Goal: Transaction & Acquisition: Obtain resource

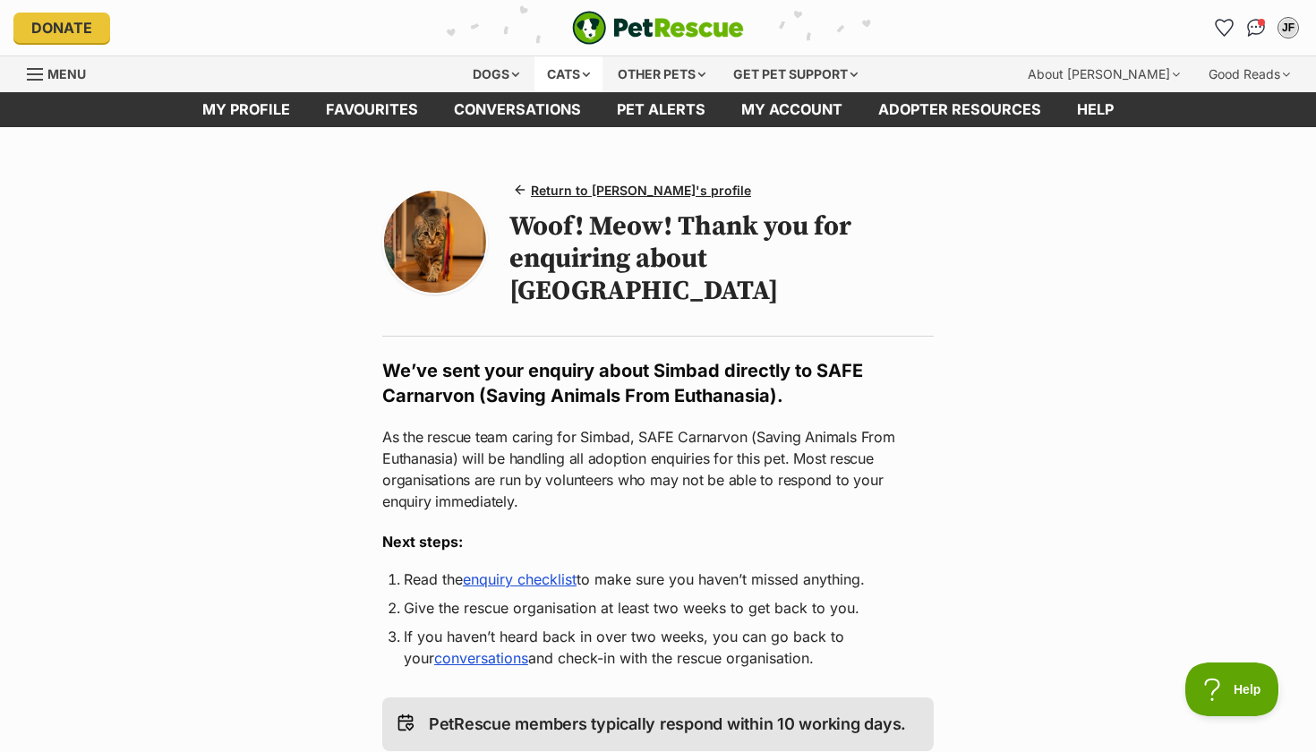
click at [566, 71] on div "Cats" at bounding box center [569, 74] width 68 height 36
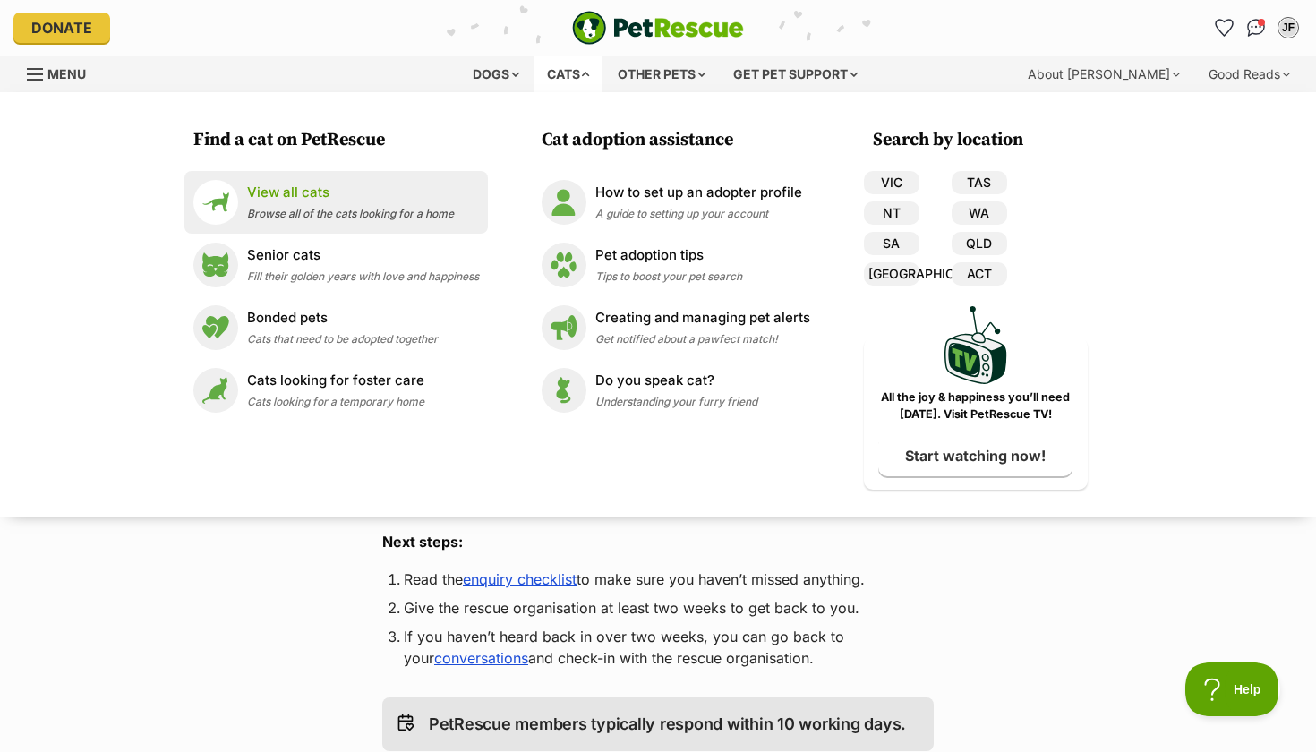
click at [316, 201] on p "View all cats" at bounding box center [350, 193] width 207 height 21
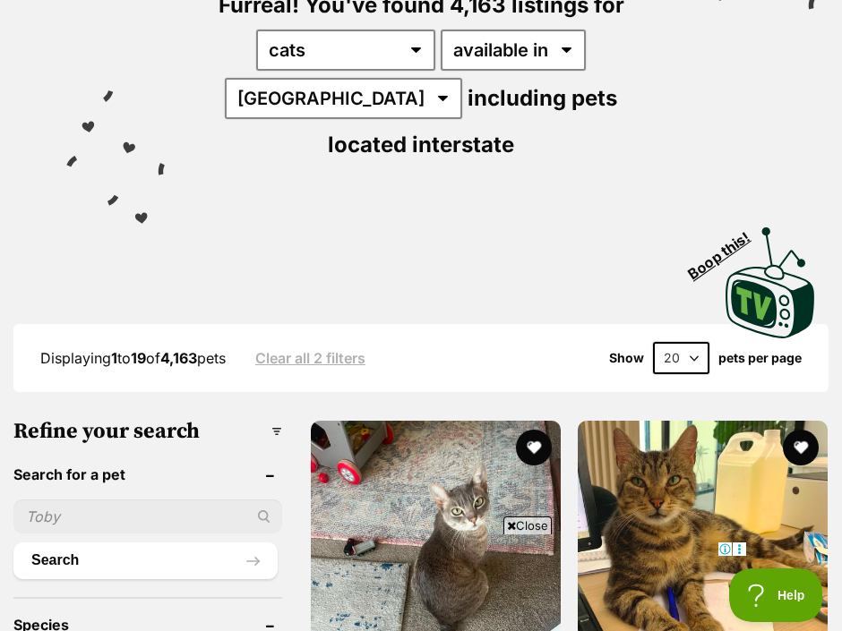
scroll to position [374, 0]
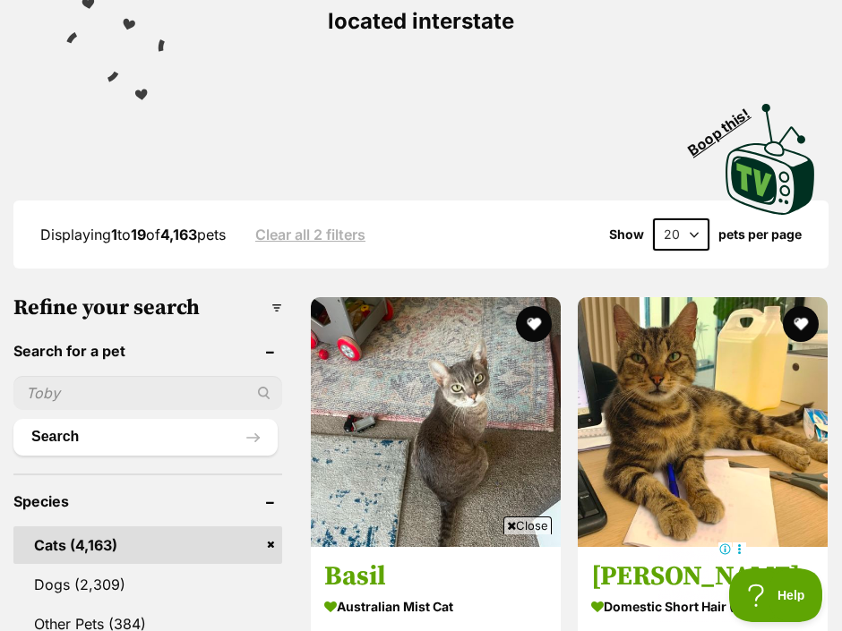
click at [156, 391] on input "text" at bounding box center [147, 393] width 269 height 34
type input "bill"
click at [130, 437] on button "Search" at bounding box center [145, 437] width 264 height 36
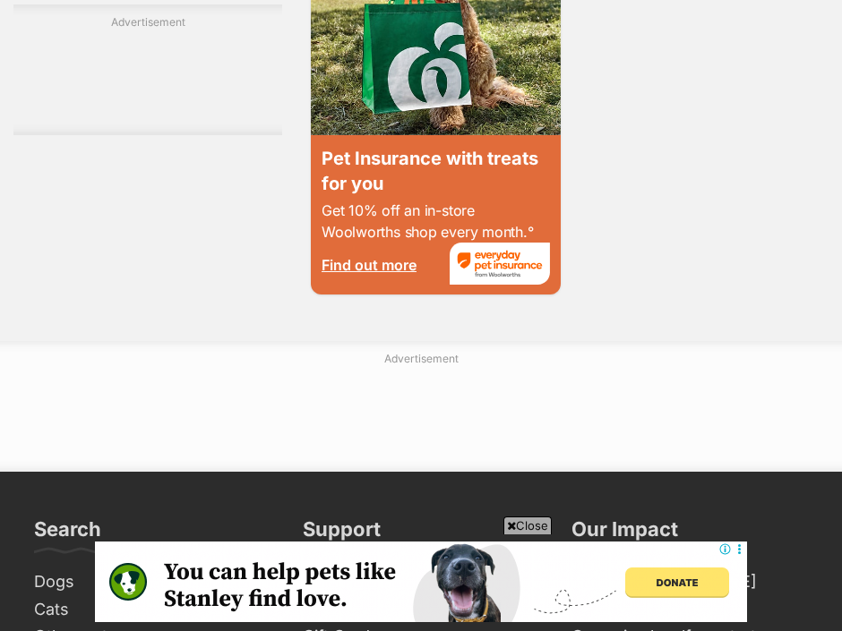
scroll to position [3595, 0]
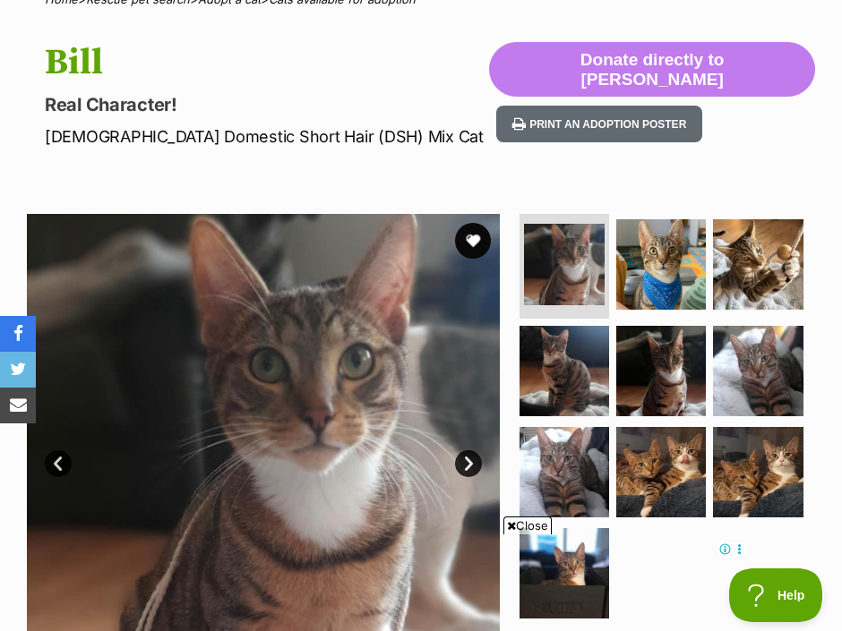
scroll to position [193, 0]
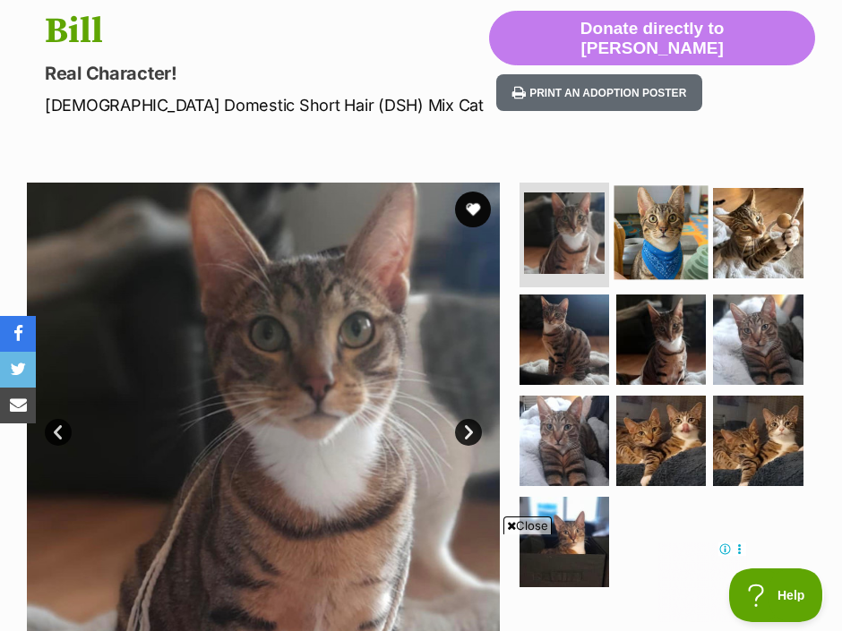
click at [672, 240] on img at bounding box center [660, 233] width 94 height 94
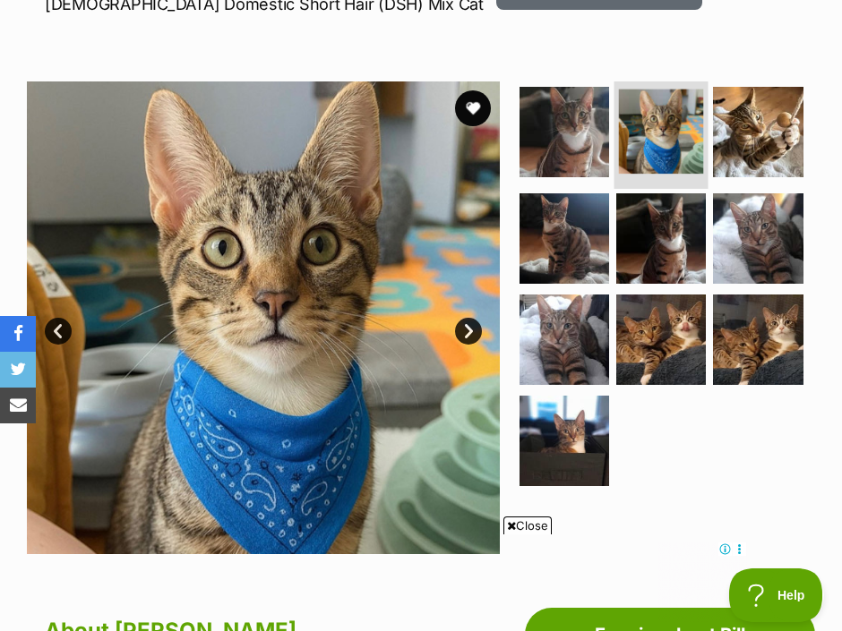
scroll to position [291, 0]
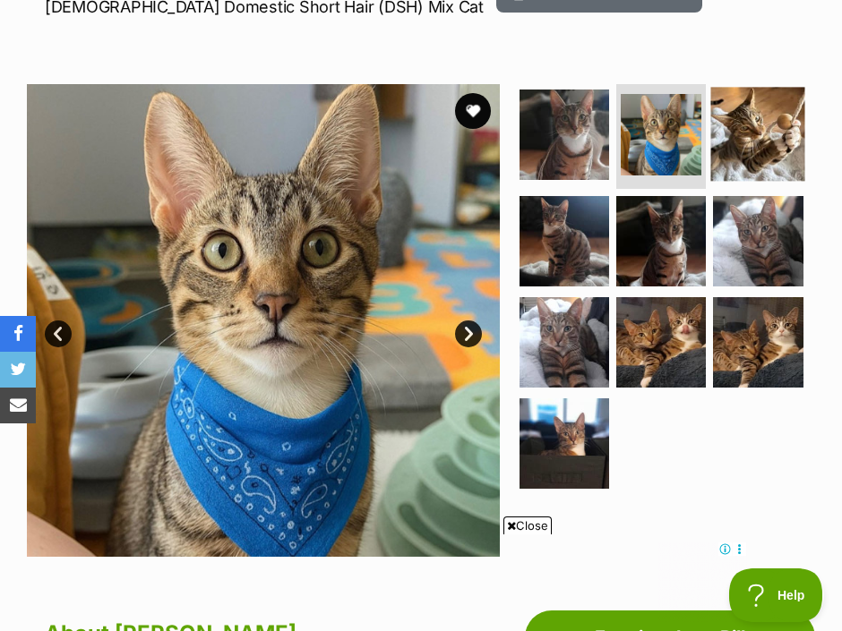
click at [736, 140] on img at bounding box center [758, 135] width 94 height 94
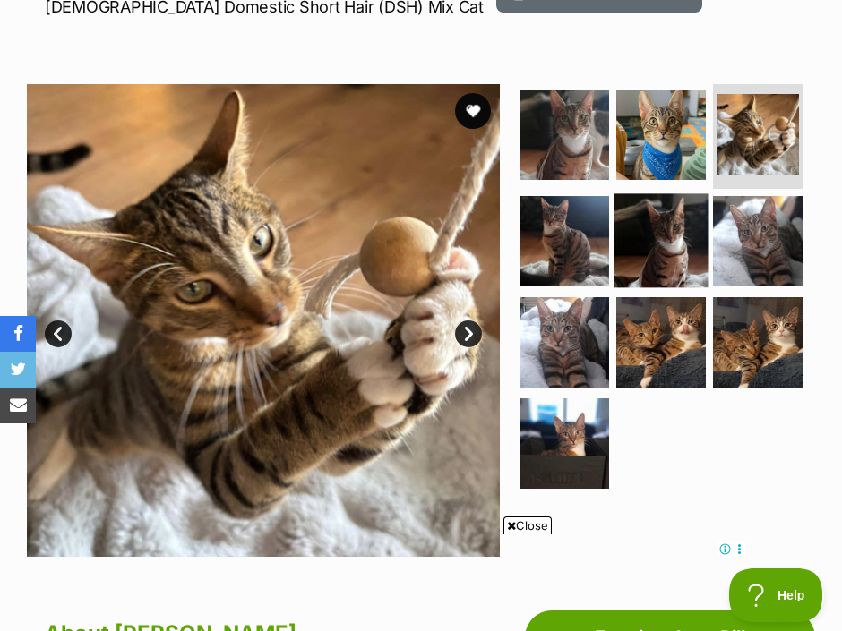
click at [659, 248] on img at bounding box center [660, 241] width 94 height 94
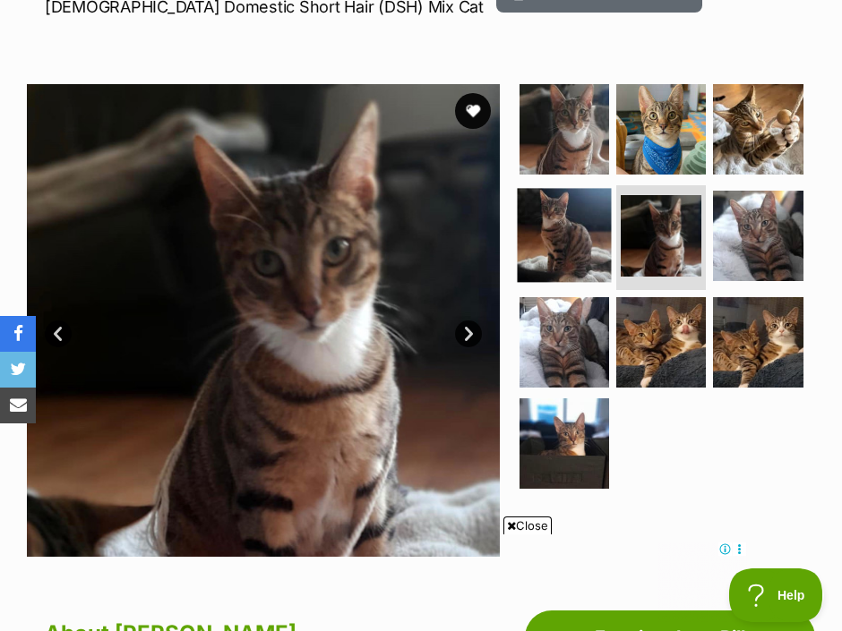
click at [570, 240] on img at bounding box center [564, 236] width 94 height 94
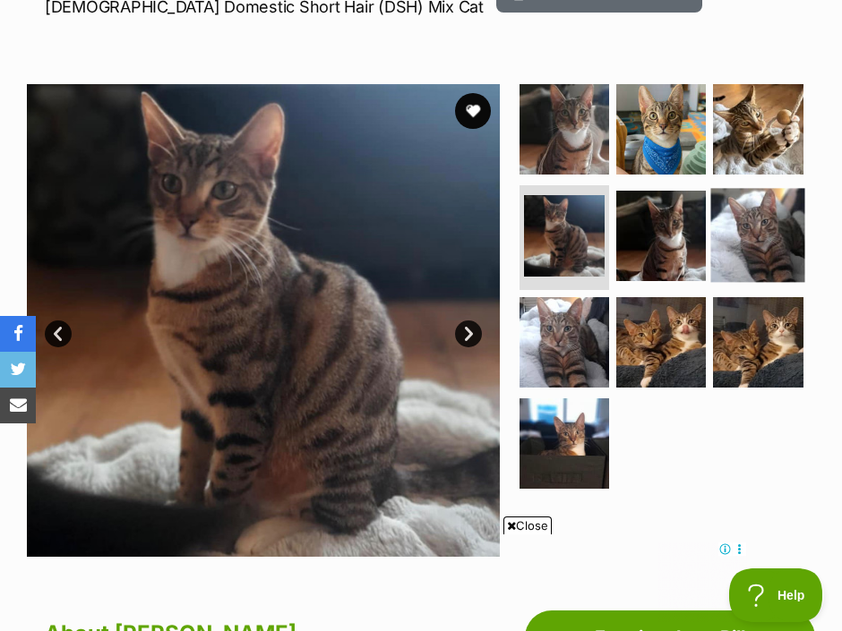
click at [741, 238] on img at bounding box center [758, 236] width 94 height 94
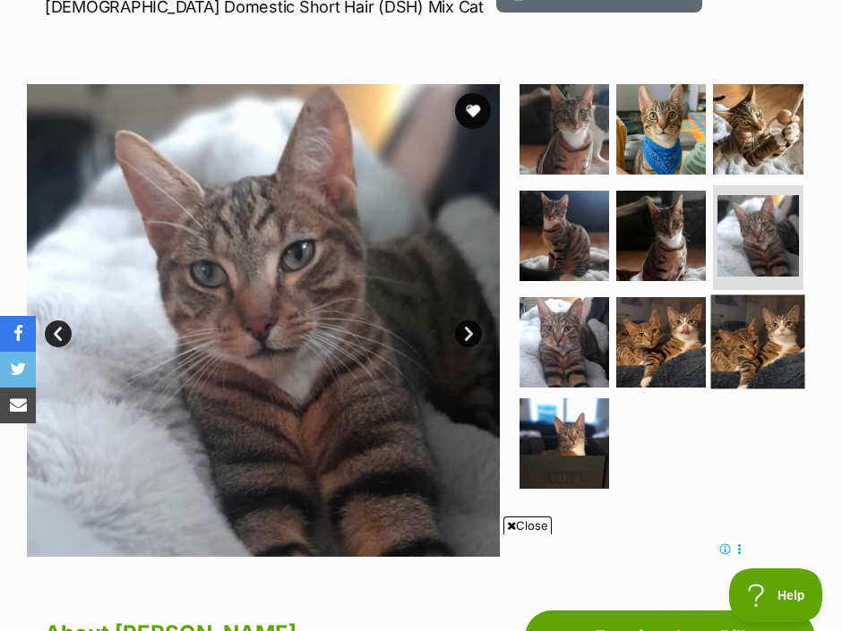
click at [750, 304] on img at bounding box center [758, 343] width 94 height 94
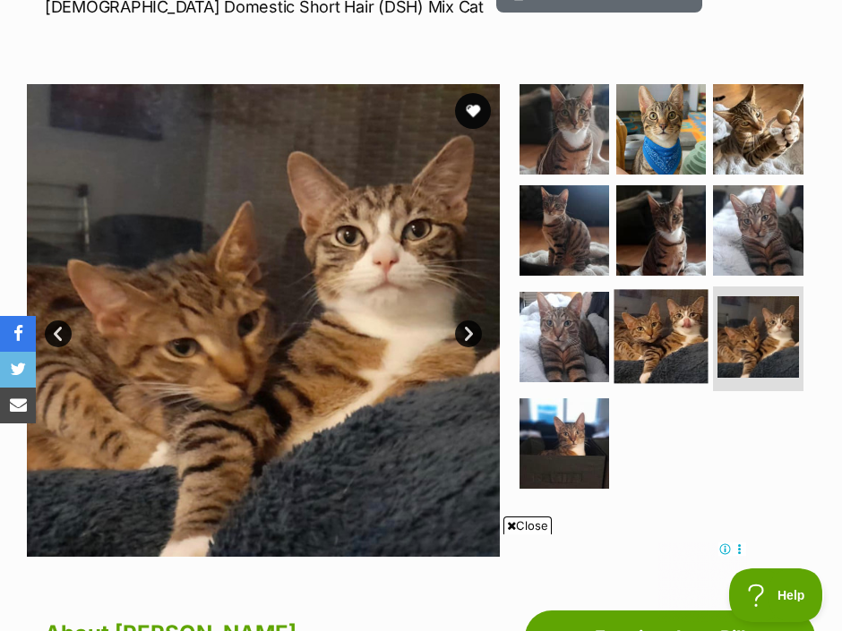
click at [664, 316] on img at bounding box center [660, 337] width 94 height 94
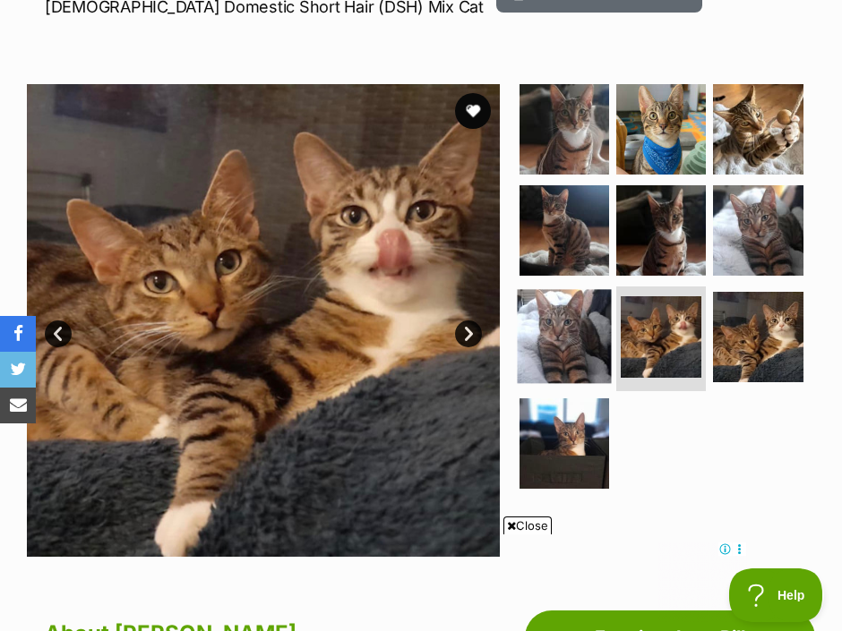
click at [584, 321] on img at bounding box center [564, 337] width 94 height 94
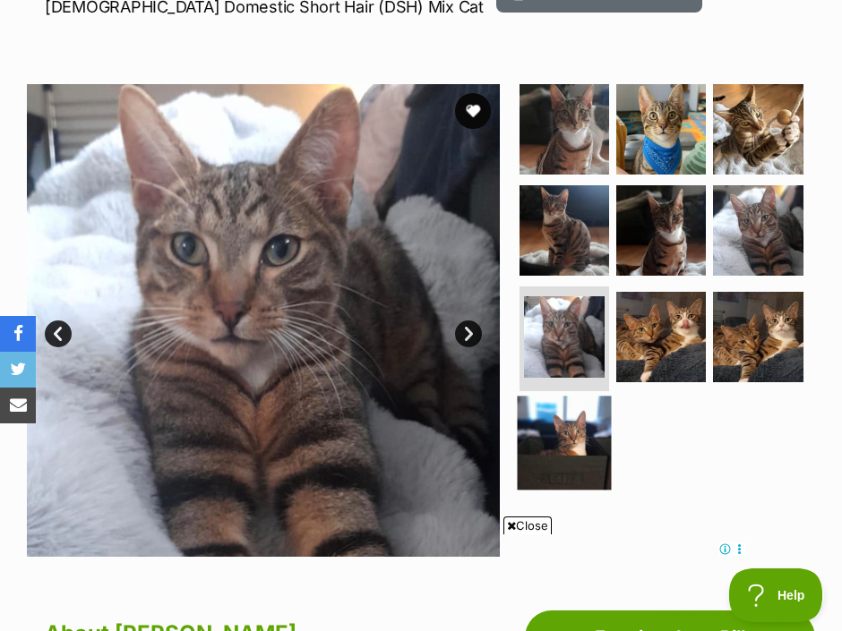
click at [577, 414] on img at bounding box center [564, 444] width 94 height 94
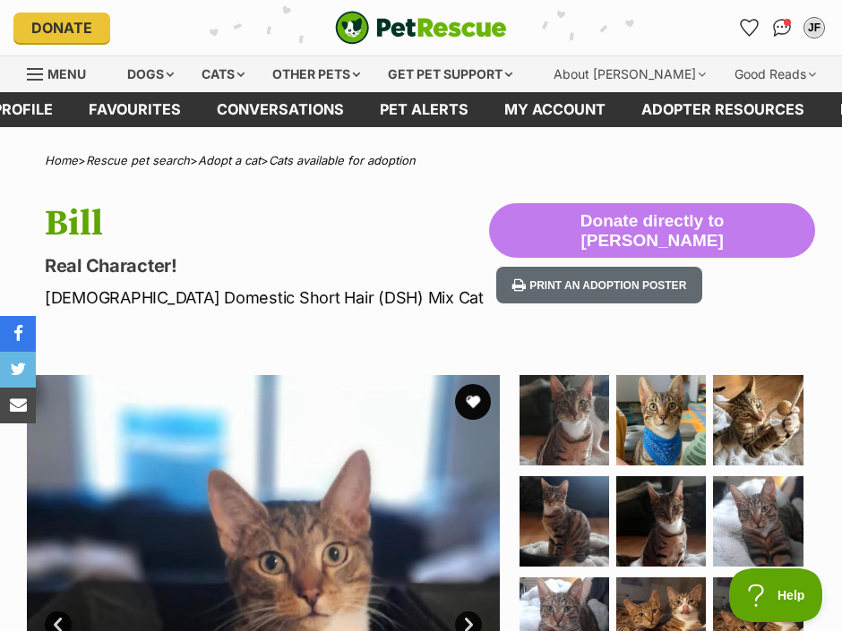
scroll to position [0, 0]
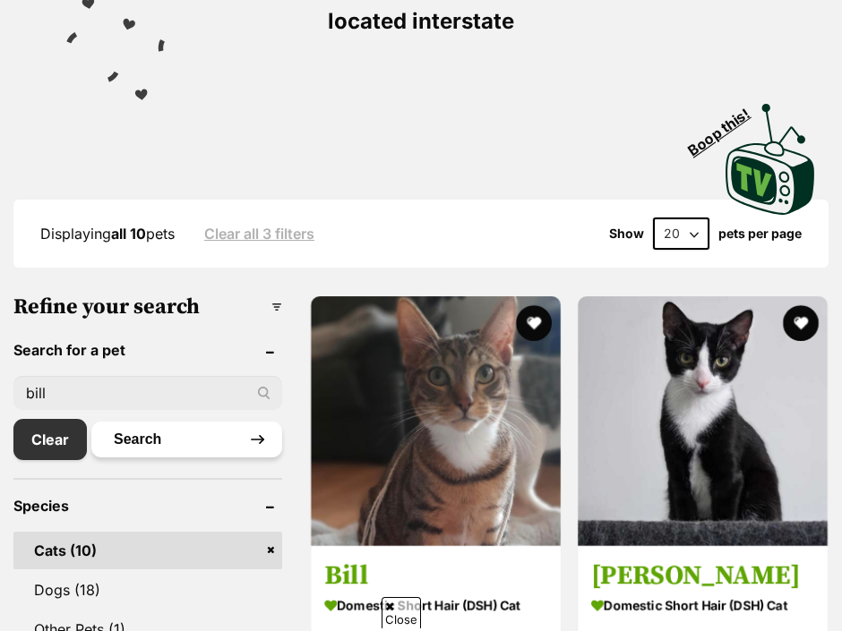
scroll to position [432, 0]
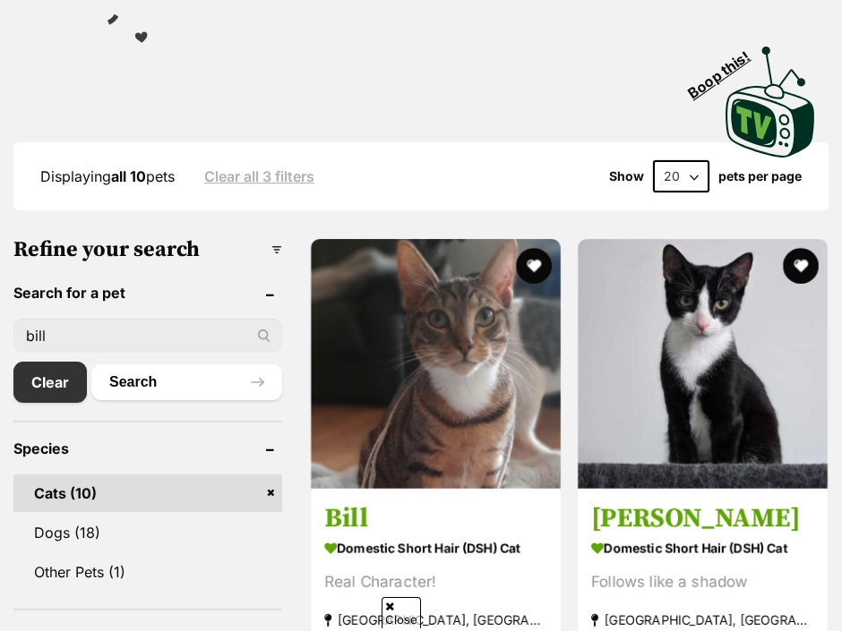
click at [169, 338] on input "bill" at bounding box center [147, 336] width 269 height 34
type input "b"
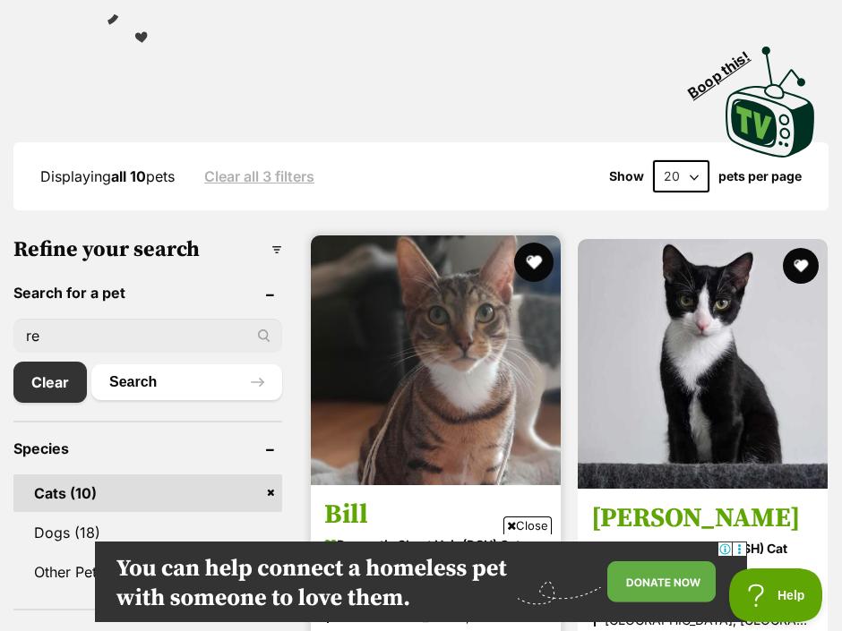
click at [515, 265] on button "favourite" at bounding box center [533, 262] width 39 height 39
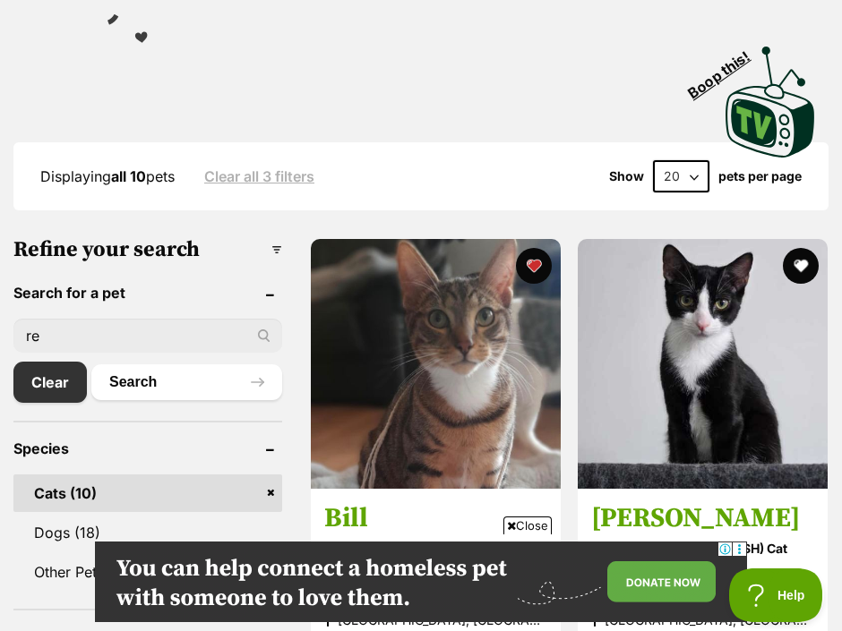
click at [187, 325] on input "re" at bounding box center [147, 336] width 269 height 34
click at [185, 324] on input "re" at bounding box center [147, 336] width 269 height 34
click at [112, 341] on input "re" at bounding box center [147, 336] width 269 height 34
type input "remi"
click at [171, 382] on button "Search" at bounding box center [186, 382] width 191 height 36
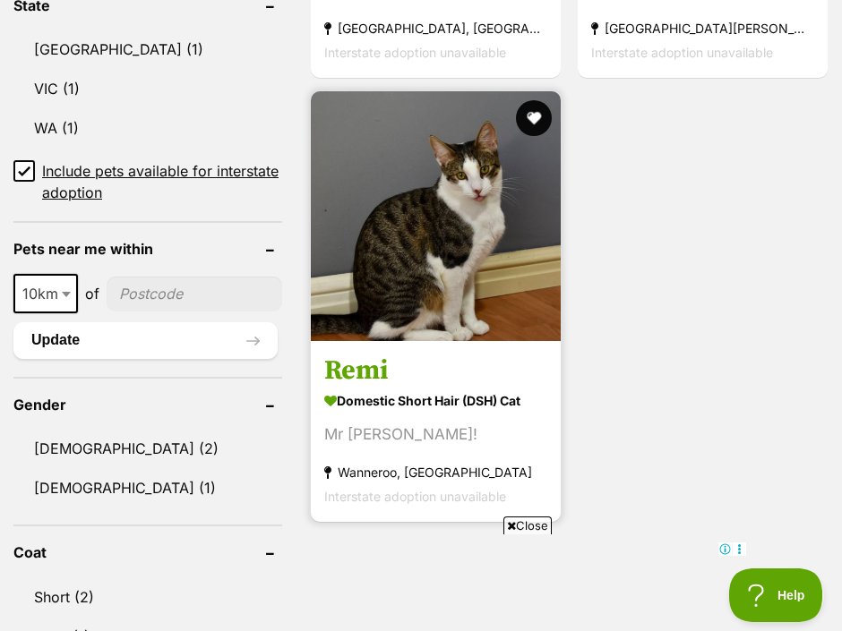
scroll to position [1028, 0]
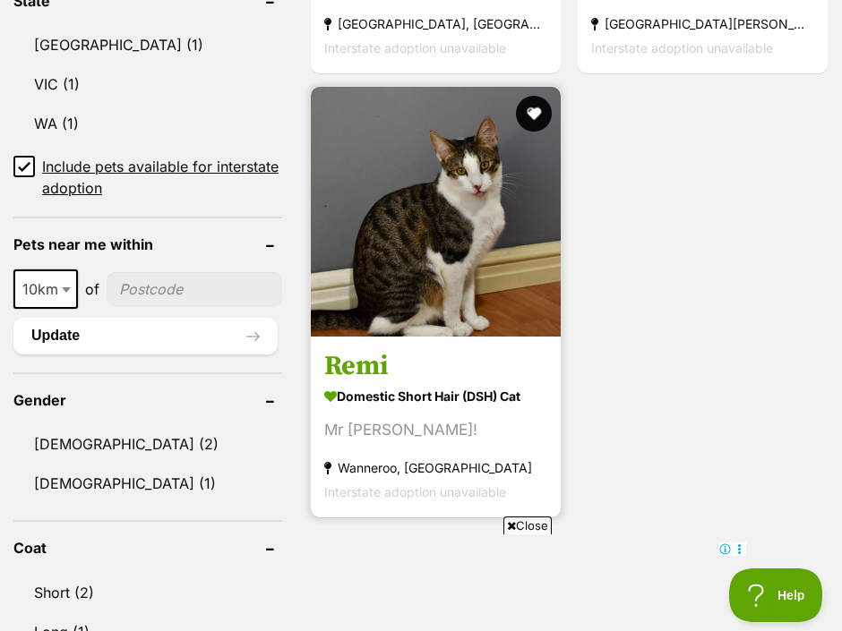
click at [372, 383] on h3 "Remi" at bounding box center [435, 366] width 223 height 34
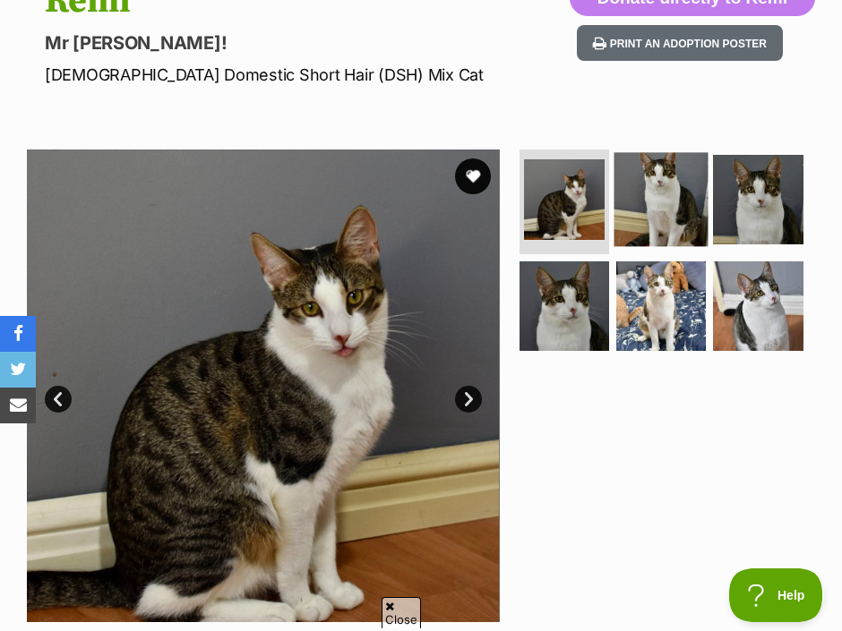
click at [667, 193] on img at bounding box center [660, 199] width 94 height 94
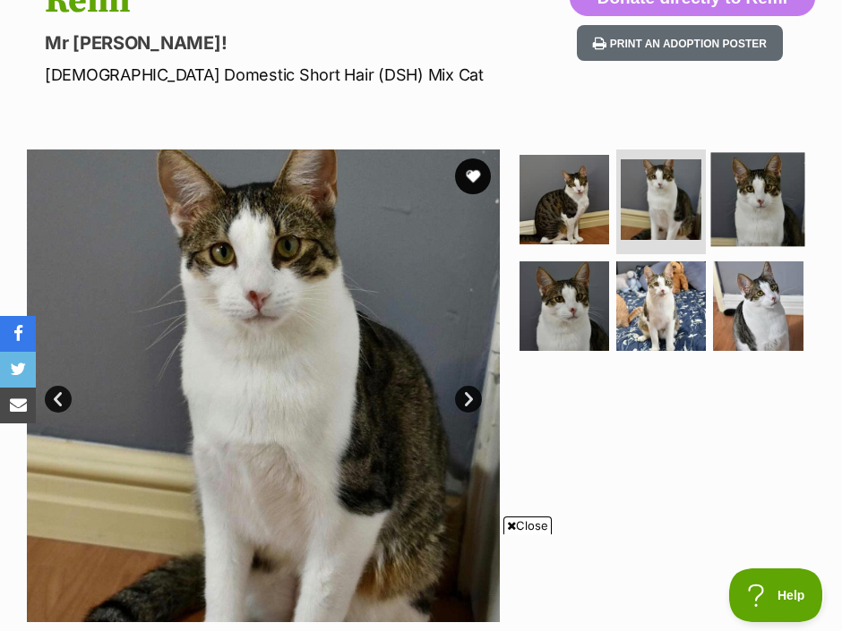
click at [754, 201] on img at bounding box center [758, 199] width 94 height 94
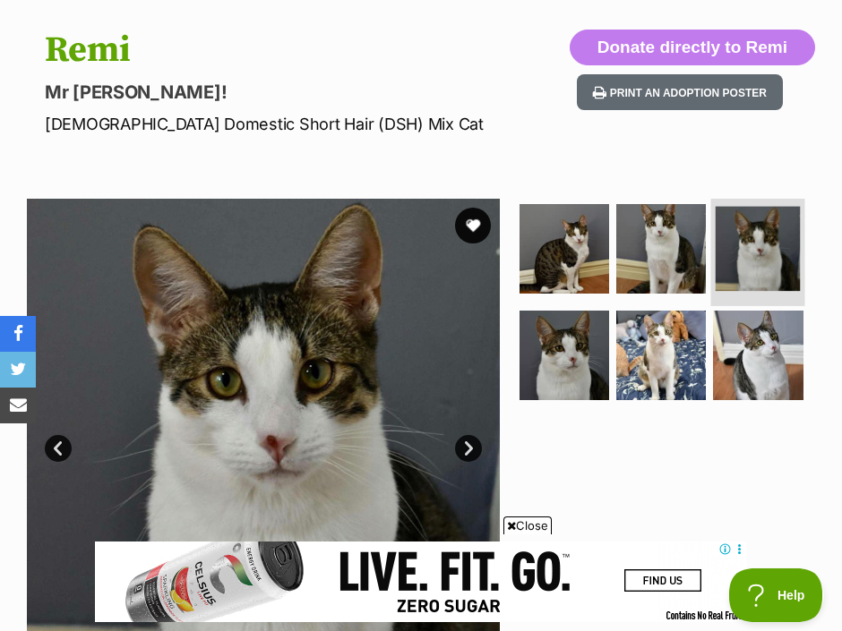
scroll to position [155, 0]
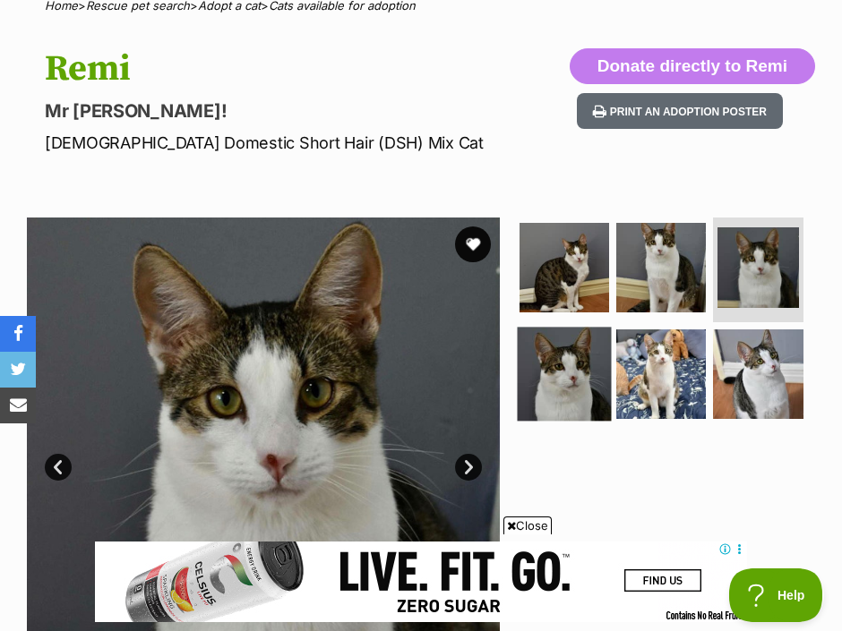
click at [575, 356] on img at bounding box center [564, 374] width 94 height 94
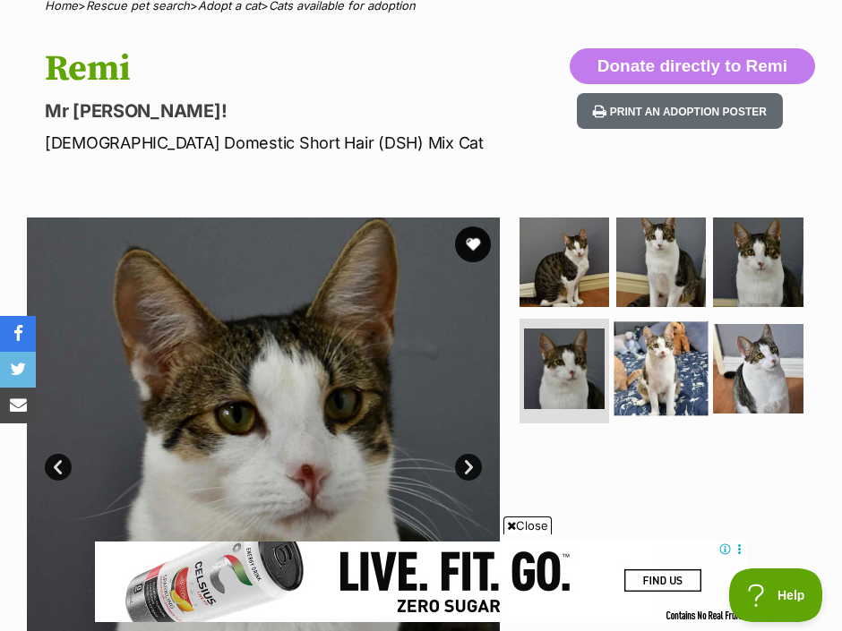
click at [634, 364] on img at bounding box center [660, 368] width 94 height 94
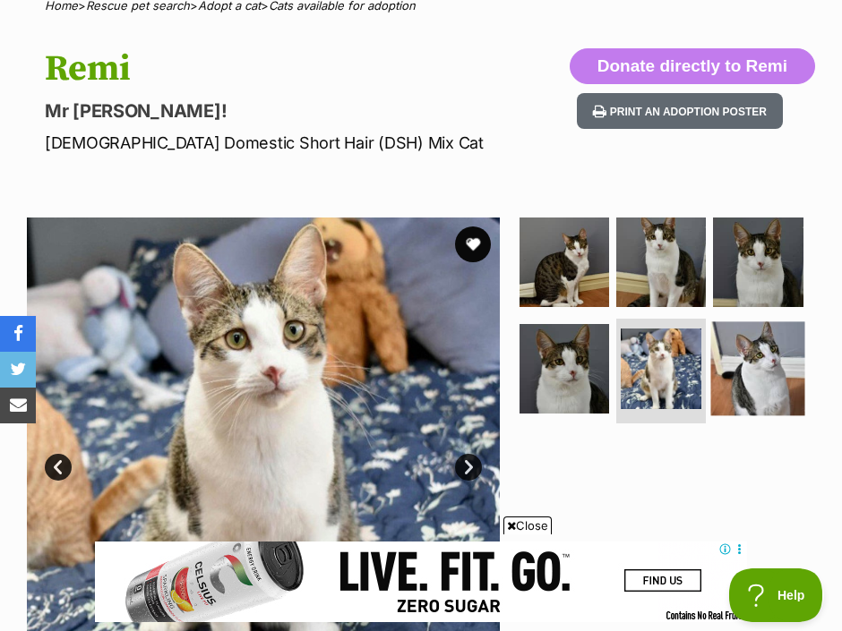
click at [743, 378] on img at bounding box center [758, 368] width 94 height 94
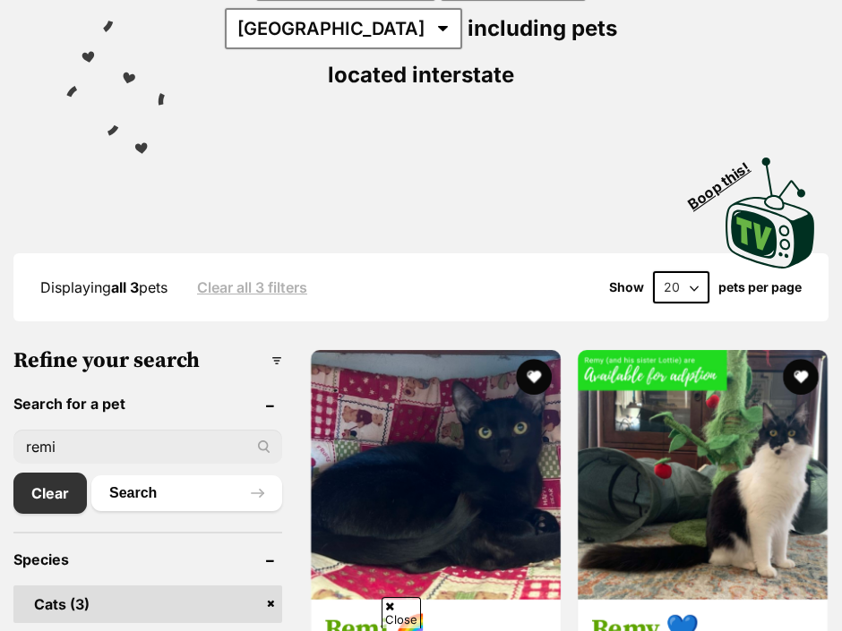
click at [141, 447] on input "remi" at bounding box center [147, 447] width 269 height 34
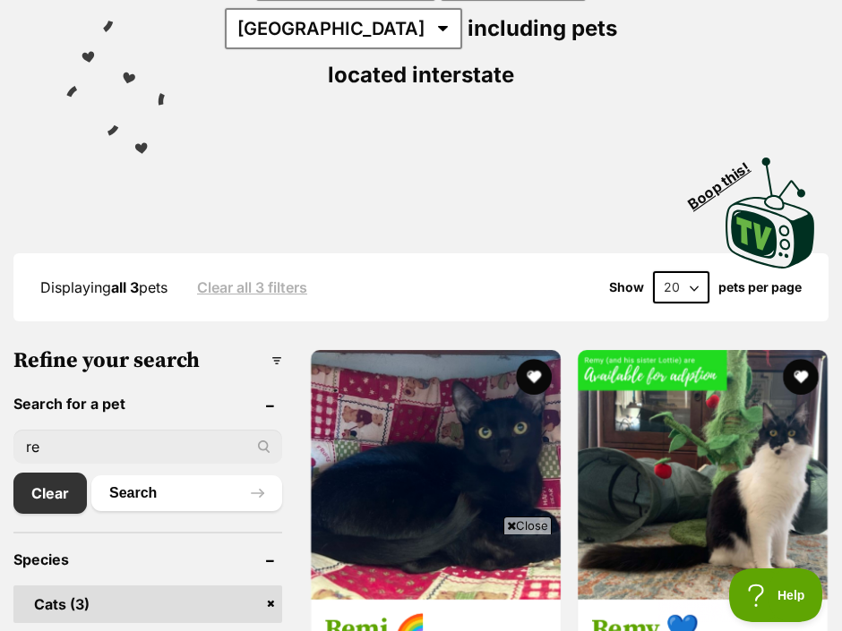
type input "r"
click at [109, 458] on input "pum" at bounding box center [147, 447] width 269 height 34
type input "pumba"
click at [171, 493] on button "Search" at bounding box center [186, 494] width 191 height 36
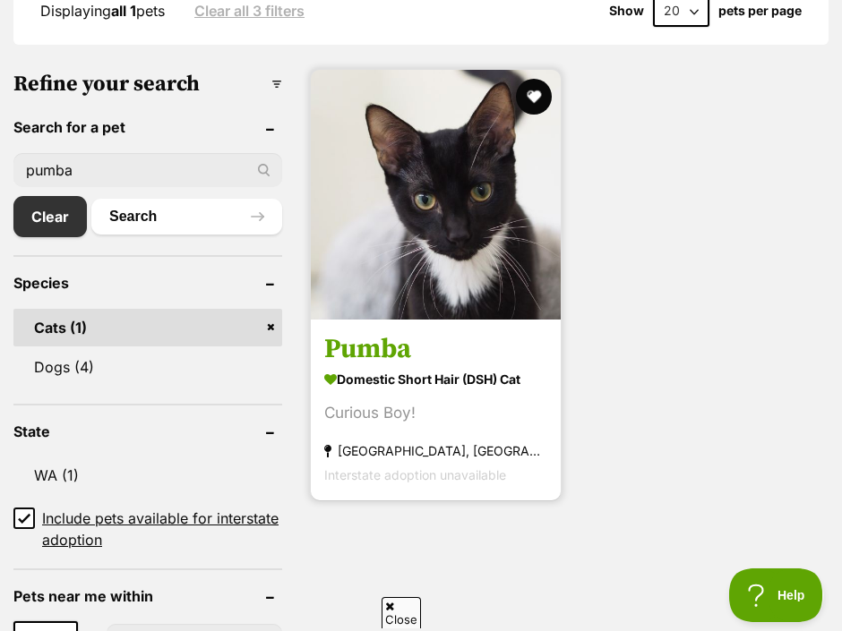
scroll to position [596, 0]
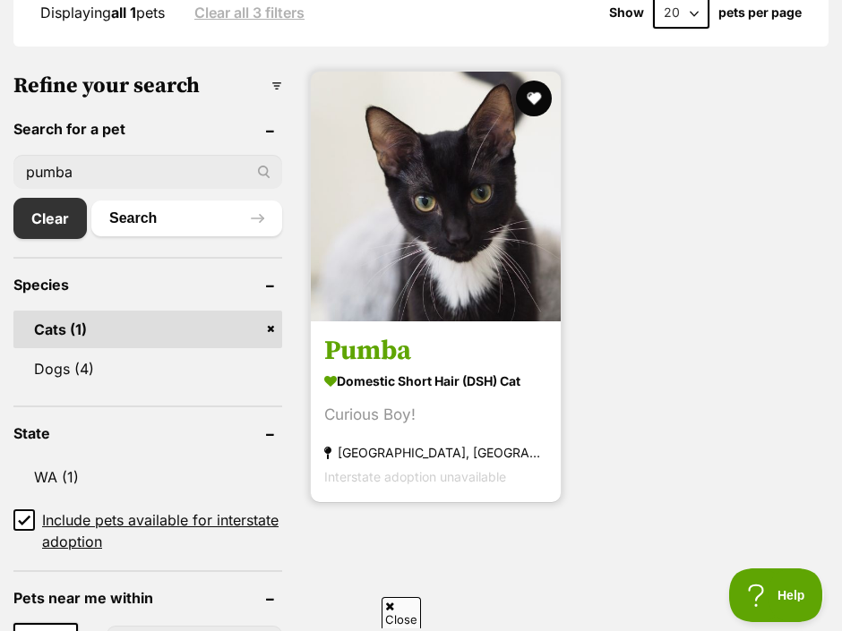
click at [384, 368] on h3 "Pumba" at bounding box center [435, 351] width 223 height 34
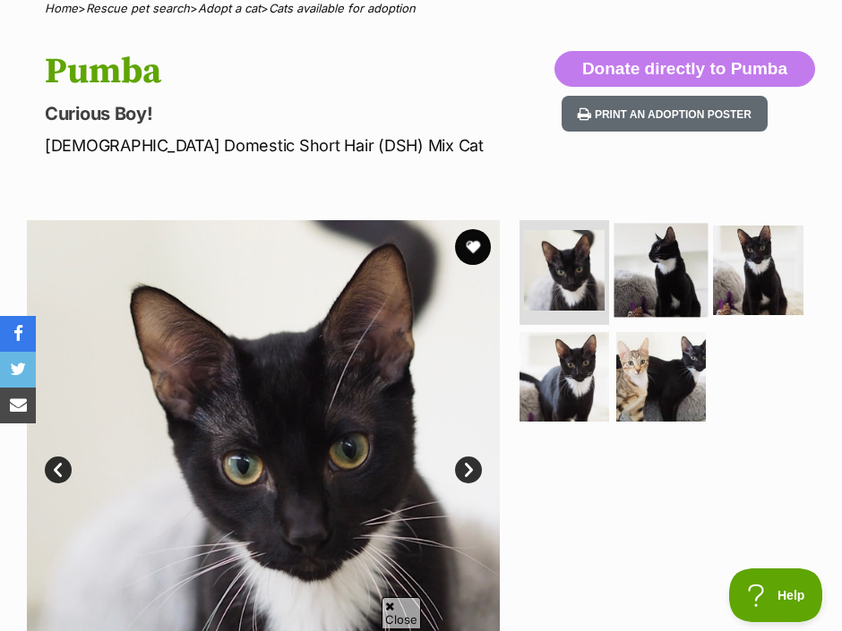
click at [639, 275] on img at bounding box center [660, 270] width 94 height 94
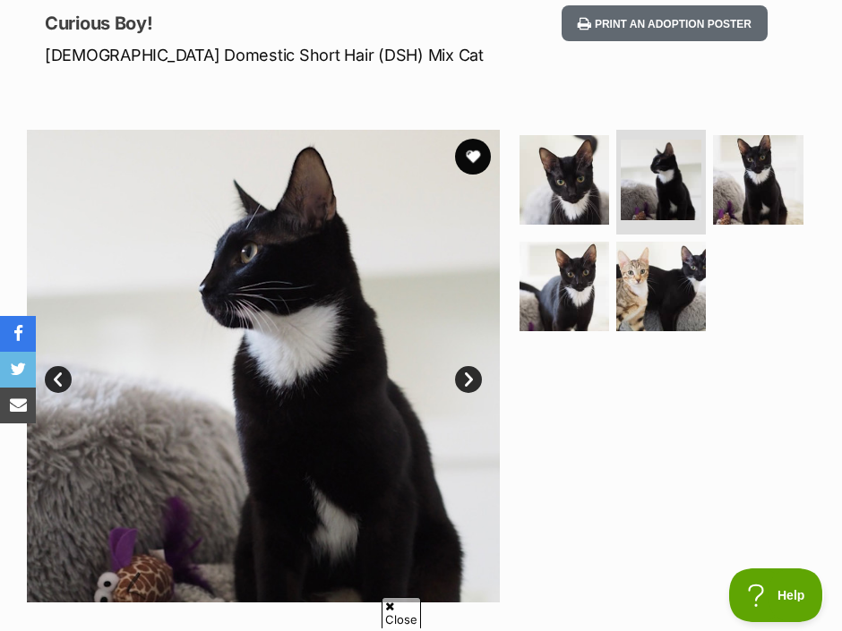
scroll to position [253, 0]
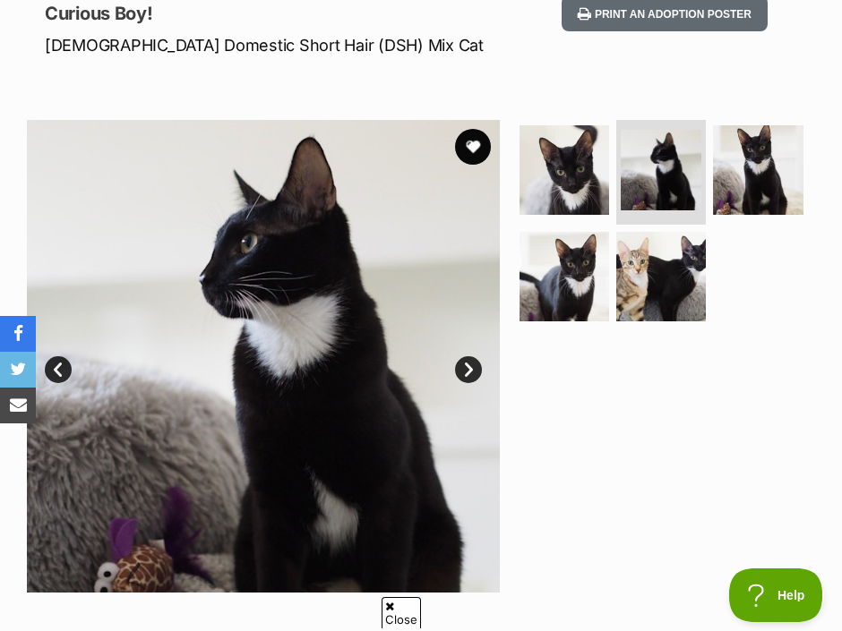
click at [798, 164] on img at bounding box center [758, 170] width 90 height 90
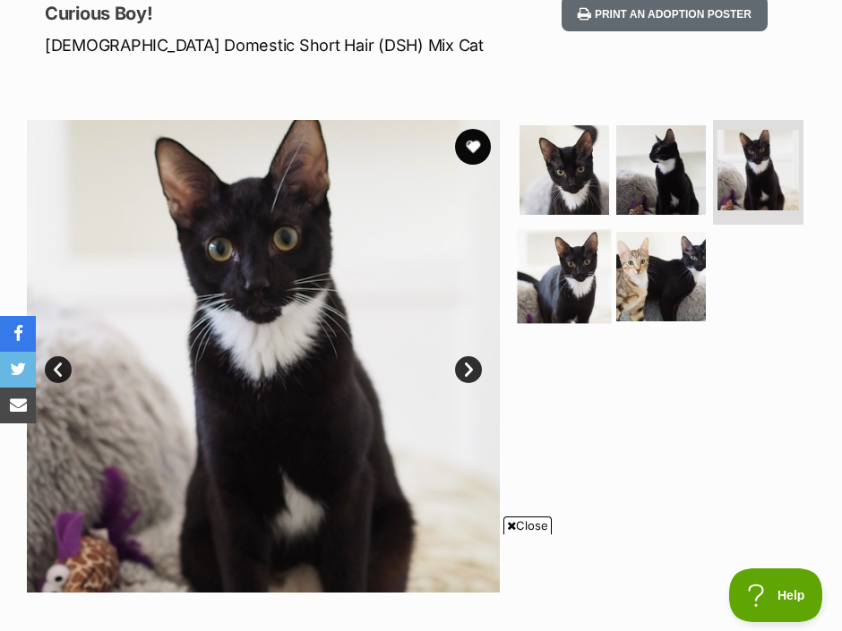
click at [572, 247] on img at bounding box center [564, 276] width 94 height 94
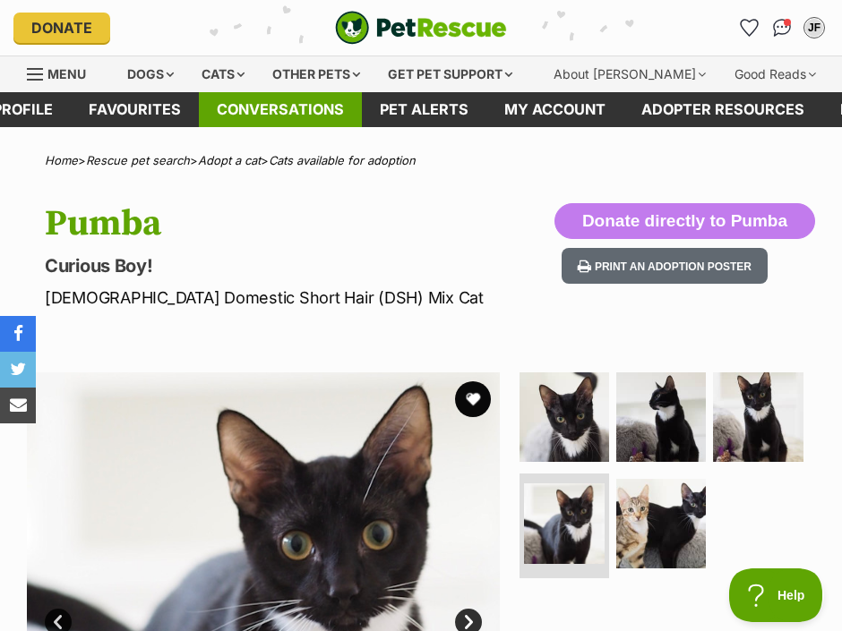
scroll to position [0, 0]
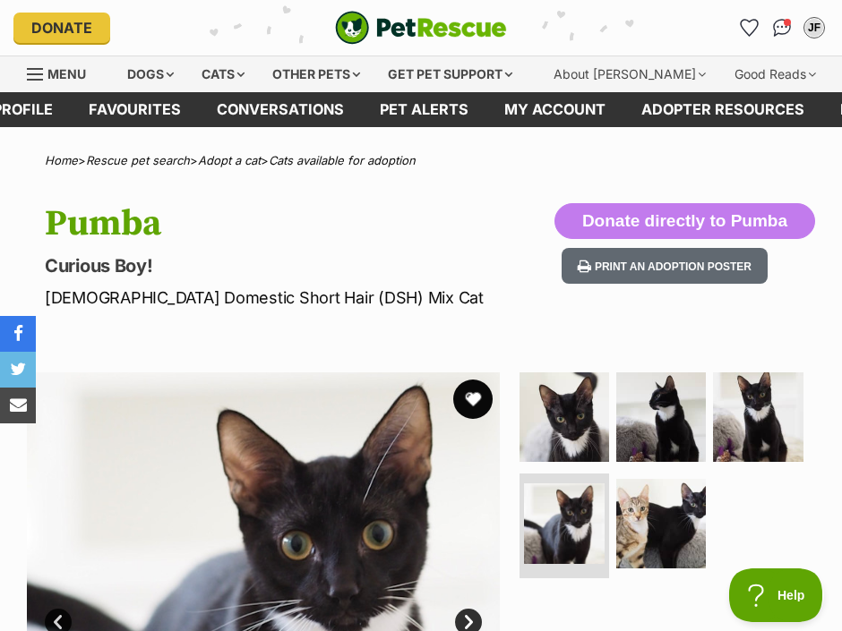
click at [467, 397] on button "favourite" at bounding box center [472, 399] width 39 height 39
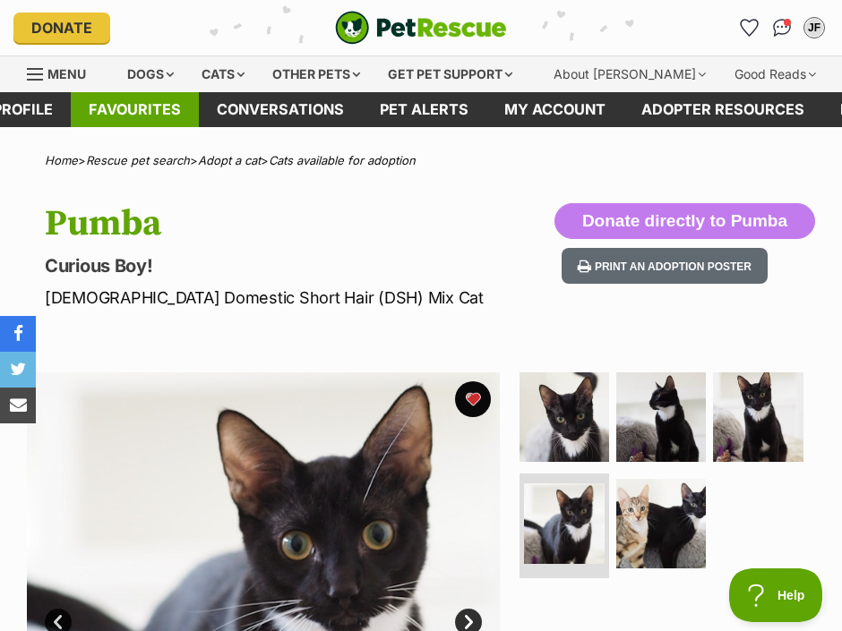
click at [186, 106] on link "Favourites" at bounding box center [135, 109] width 128 height 35
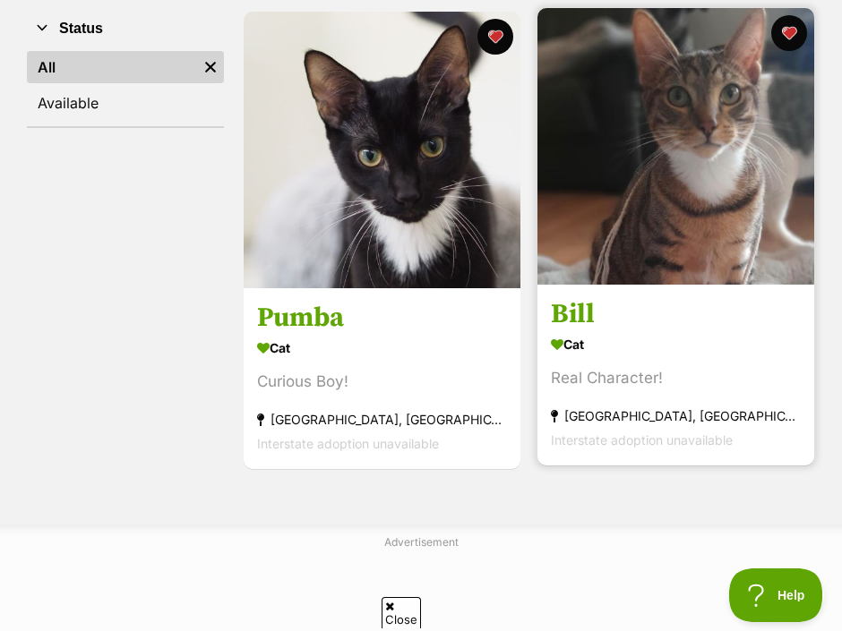
click at [586, 314] on h3 "Bill" at bounding box center [676, 314] width 250 height 34
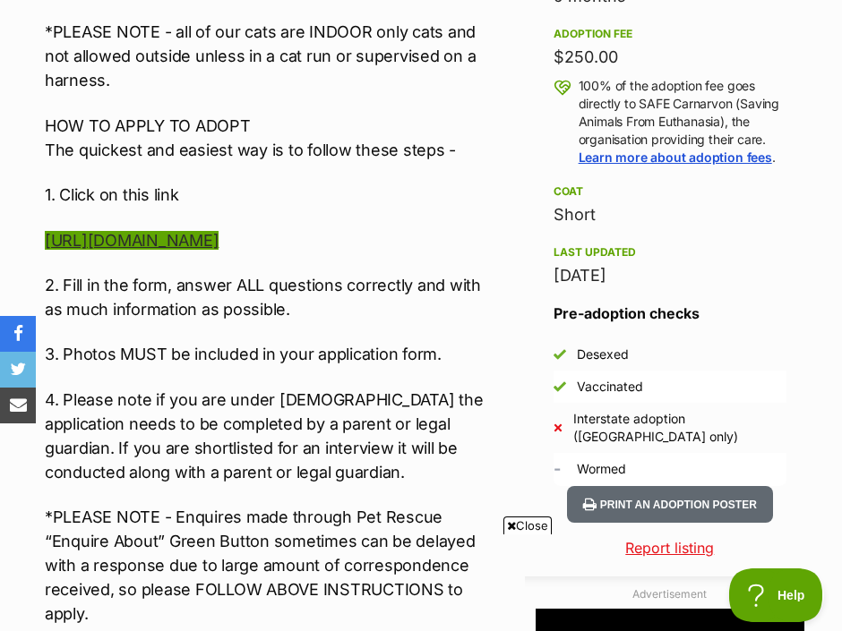
scroll to position [1294, 0]
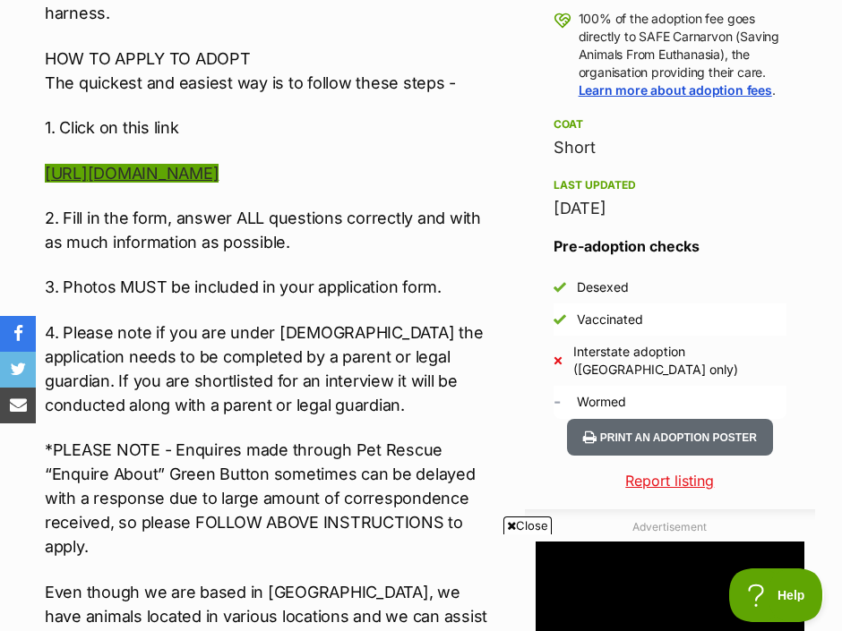
click at [173, 165] on link "[URL][DOMAIN_NAME]" at bounding box center [132, 173] width 174 height 19
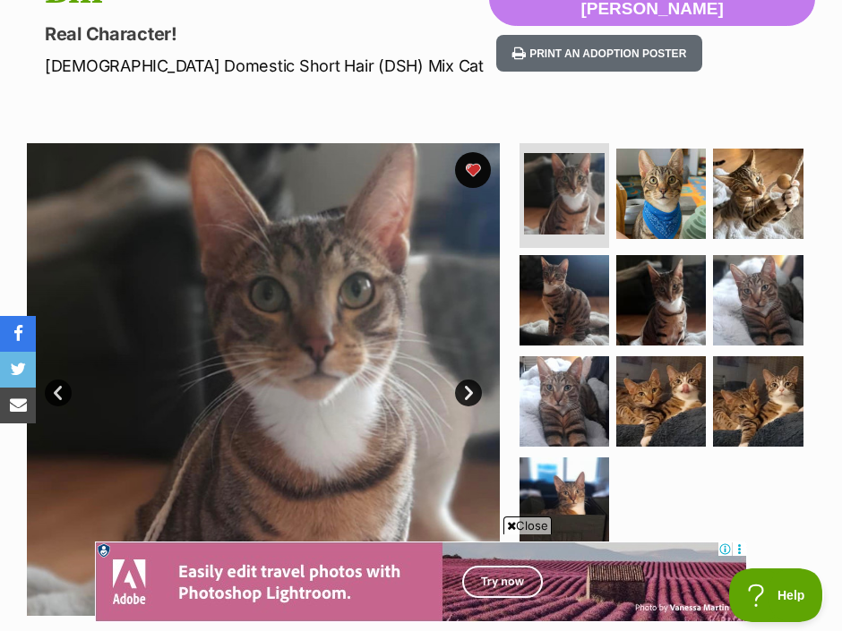
scroll to position [347, 0]
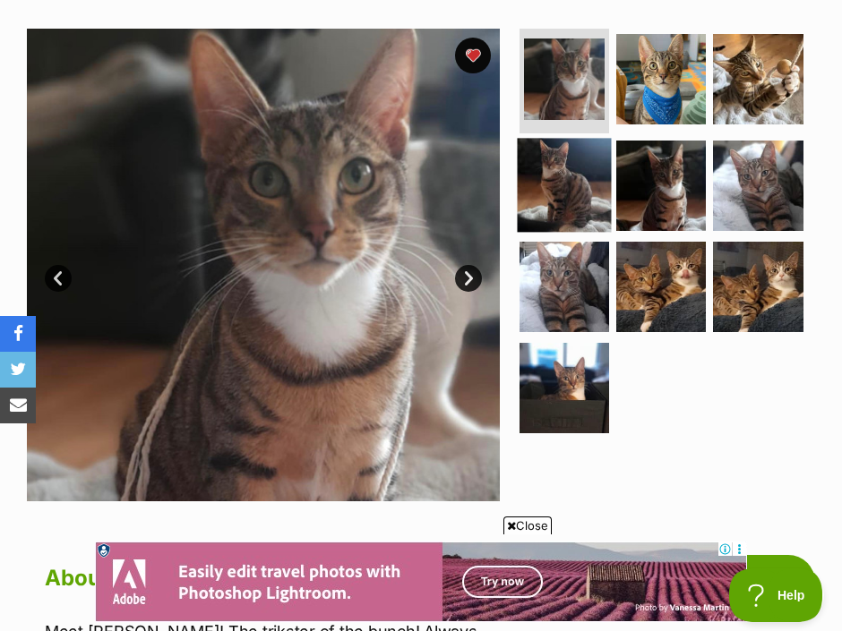
click at [575, 201] on img at bounding box center [564, 186] width 94 height 94
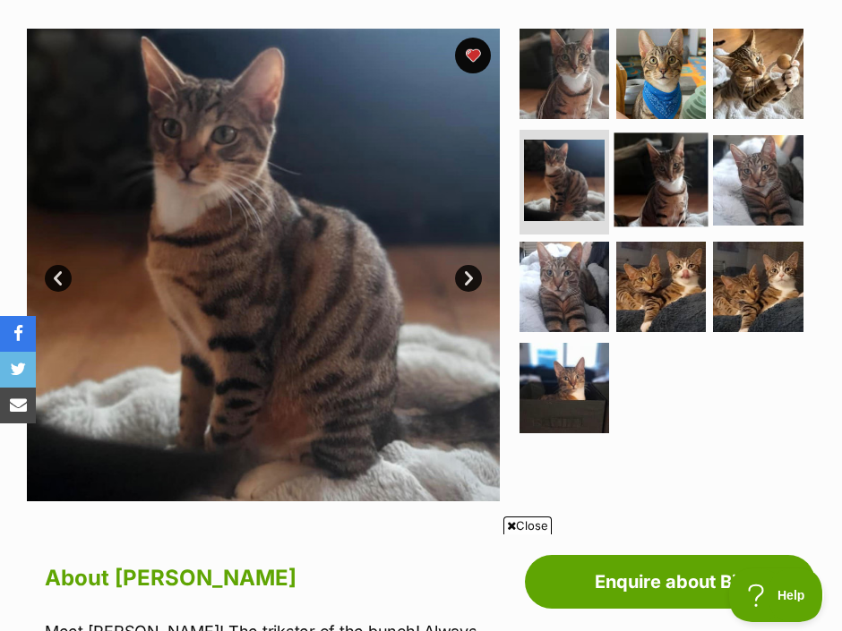
click at [659, 186] on img at bounding box center [660, 180] width 94 height 94
